Goal: Find specific page/section: Find specific page/section

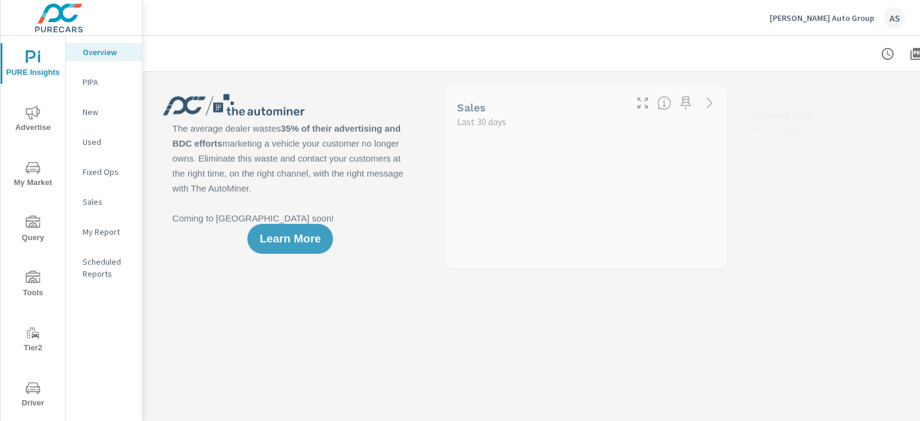
click at [30, 399] on span "Driver" at bounding box center [33, 395] width 58 height 29
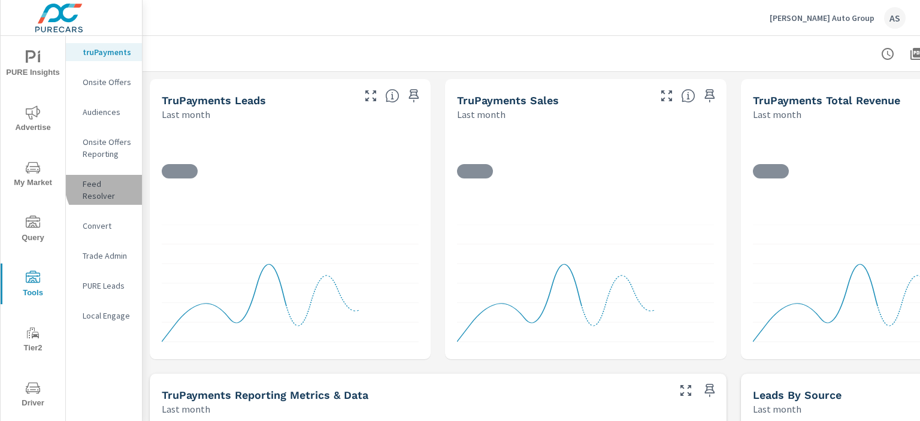
click at [115, 184] on p "Feed Resolver" at bounding box center [108, 190] width 50 height 24
